Goal: Find specific page/section: Find specific page/section

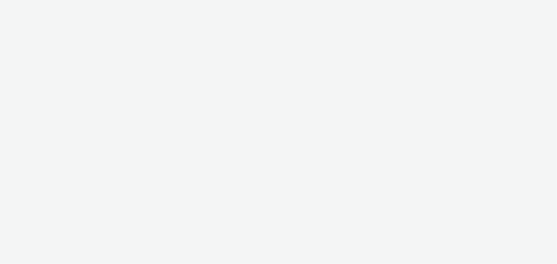
select select "ac009755-aa48-4799-8050-7a339a378eb8"
select select "79162ed7-0017-4339-93b0-3399b708648f"
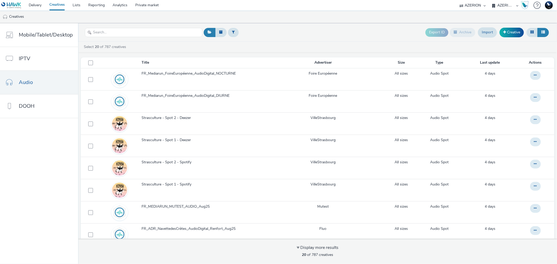
click at [479, 4] on select "75 Media A8 Media Group ABI Media Abkom AB Abovo Ace & [PERSON_NAME] Ad-on Medi…" at bounding box center [472, 5] width 31 height 10
select select "276e3681-1a8f-4c22-be33-73de402f2a26"
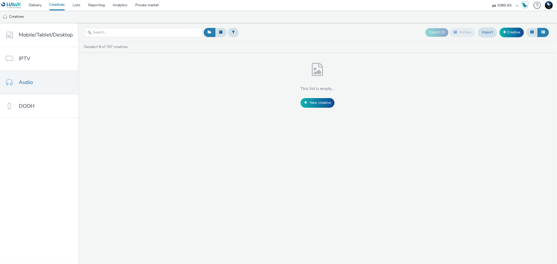
click at [473, 2] on nav "Delivery Creatives Lists Reporting Analytics Private market 75 Media A8 Media G…" at bounding box center [278, 5] width 557 height 10
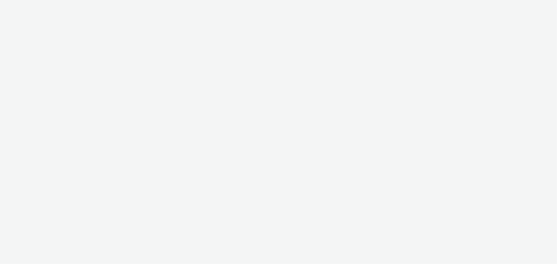
click at [502, 7] on div at bounding box center [278, 132] width 557 height 264
select select "276e3681-1a8f-4c22-be33-73de402f2a26"
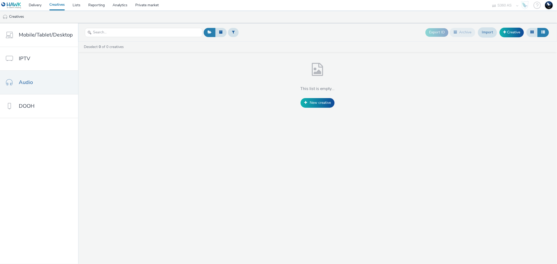
click at [499, 4] on select "75 Media A8 Media Group ABI Media Abkom AB Abovo Ace & Tate Ad-on Media Nordic …" at bounding box center [505, 5] width 31 height 10
select select "880de5ac-cecd-4e6b-9853-8837dd8973c3"
click at [490, 0] on select "75 Media A8 Media Group ABI Media Abkom AB Abovo Ace & [PERSON_NAME] Ad-on Medi…" at bounding box center [505, 5] width 31 height 10
select select "1a21d5c8-72b6-4447-a01f-fba75e16a520"
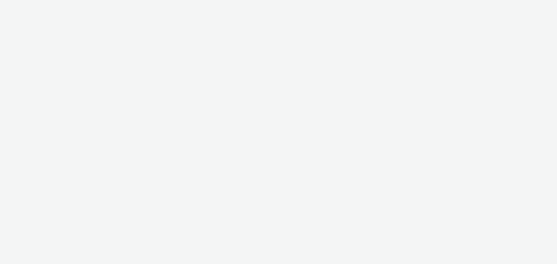
click at [475, 7] on div at bounding box center [278, 132] width 557 height 264
select select "880de5ac-cecd-4e6b-9853-8837dd8973c3"
select select "1a21d5c8-72b6-4447-a01f-fba75e16a520"
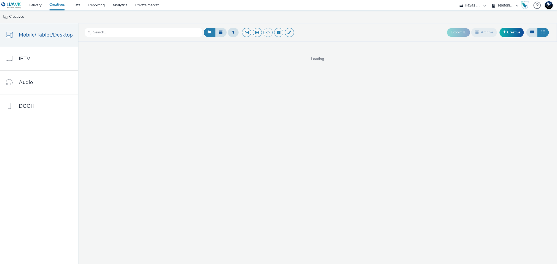
click at [472, 4] on select "75 Media A8 Media Group ABI Media Abkom AB Abovo Ace & [PERSON_NAME] Ad-on Medi…" at bounding box center [472, 5] width 31 height 10
select select "11a7df10-284f-415c-b52a-427acf4c31ae"
click at [457, 0] on select "75 Media A8 Media Group ABI Media Abkom AB Abovo Ace & Tate Ad-on Media Nordic …" at bounding box center [472, 5] width 31 height 10
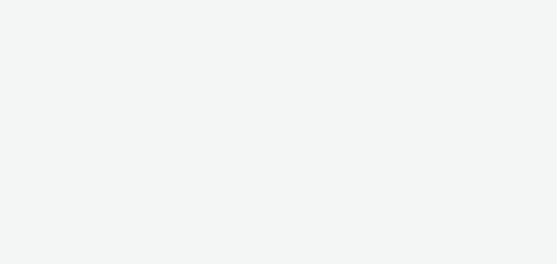
select select "11a7df10-284f-415c-b52a-427acf4c31ae"
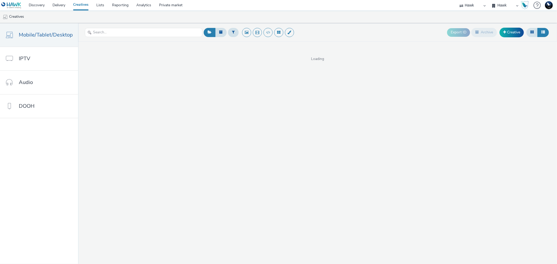
click at [501, 7] on select "Hawk Hawk - Etude Conso Hawk Survey Hawk Survey - Etude Editeurs Hawk Survey - …" at bounding box center [505, 5] width 31 height 10
select select "23ac11bc-76f7-45aa-bb6e-913a84dd47ea"
click at [490, 0] on select "Hawk Hawk - Etude Conso Hawk Survey Hawk Survey - Etude Editeurs Hawk Survey - …" at bounding box center [505, 5] width 31 height 10
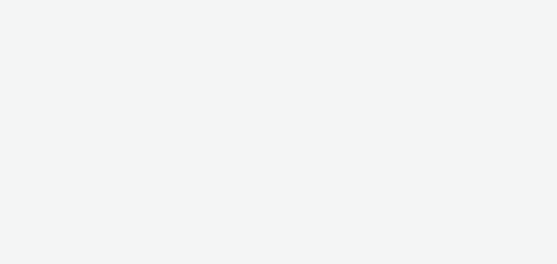
select select "11a7df10-284f-415c-b52a-427acf4c31ae"
select select "23ac11bc-76f7-45aa-bb6e-913a84dd47ea"
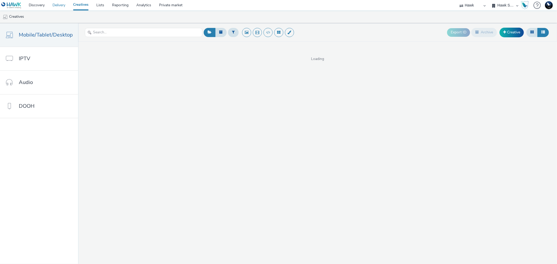
click at [60, 6] on link "Delivery" at bounding box center [59, 5] width 21 height 10
